Goal: Information Seeking & Learning: Check status

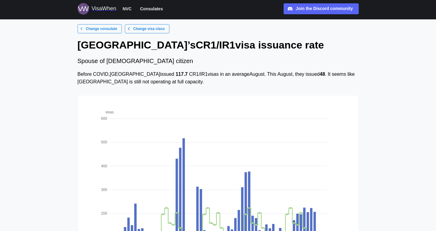
click at [103, 12] on div "VisaWhen" at bounding box center [104, 9] width 25 height 8
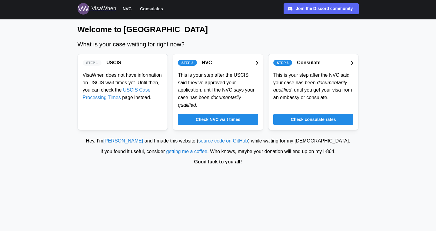
click at [225, 119] on span "Check NVC wait times" at bounding box center [218, 119] width 45 height 10
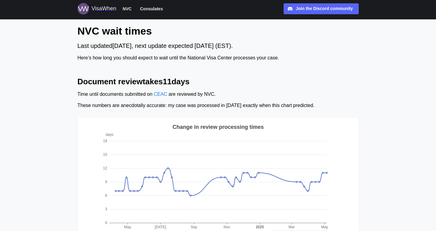
click at [156, 10] on span "Consulates" at bounding box center [151, 8] width 23 height 7
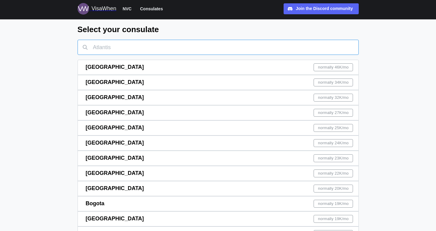
click at [218, 44] on input "text" at bounding box center [218, 47] width 281 height 15
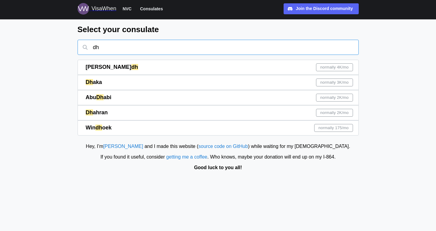
type input "dh"
click at [220, 85] on div "Dh aka normally 3K /mo" at bounding box center [220, 82] width 268 height 15
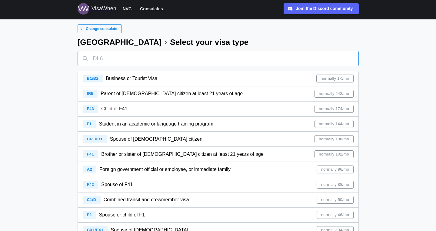
click at [221, 57] on input "text" at bounding box center [218, 58] width 281 height 15
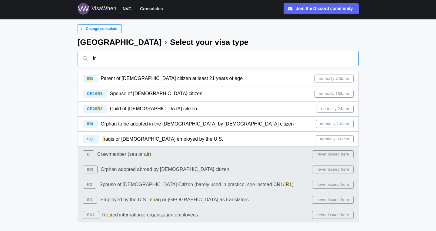
type input "ir"
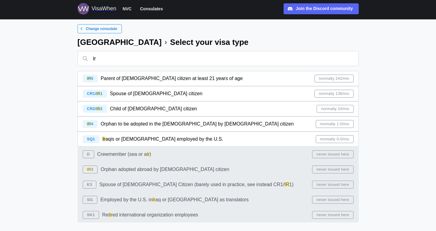
click at [99, 9] on div "VisaWhen" at bounding box center [104, 9] width 25 height 8
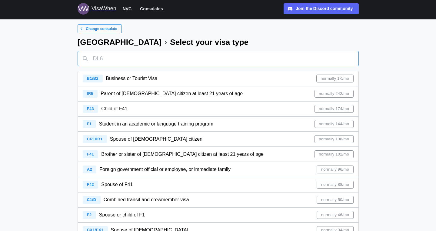
click at [261, 59] on input "text" at bounding box center [218, 58] width 281 height 15
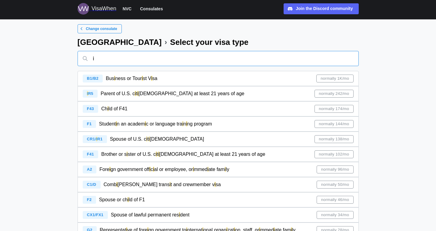
type input "ir"
